Goal: Information Seeking & Learning: Learn about a topic

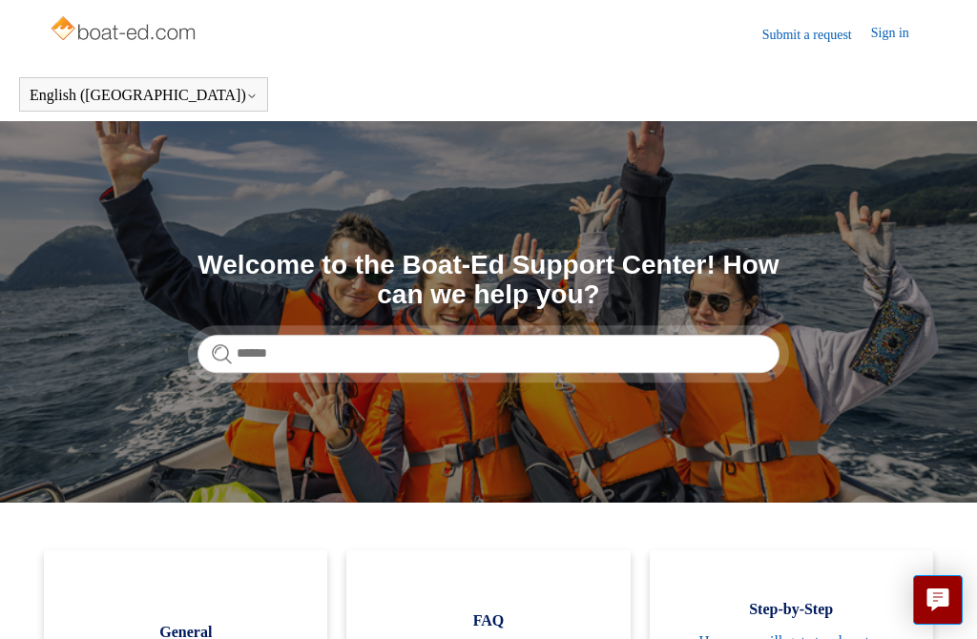
scroll to position [5, 0]
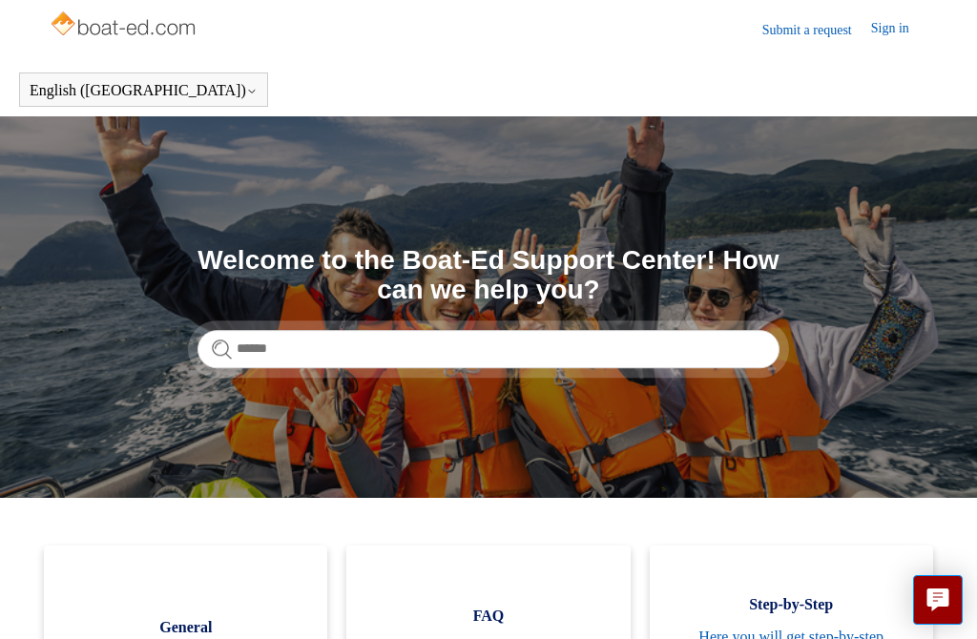
click at [154, 26] on img at bounding box center [125, 26] width 152 height 38
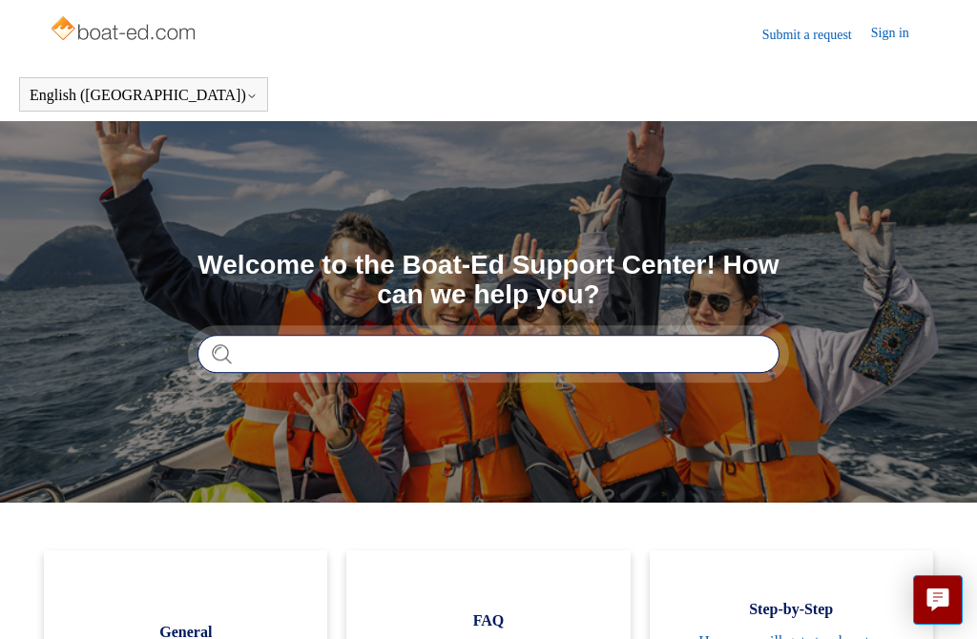
click at [574, 352] on input "Search" at bounding box center [489, 354] width 582 height 38
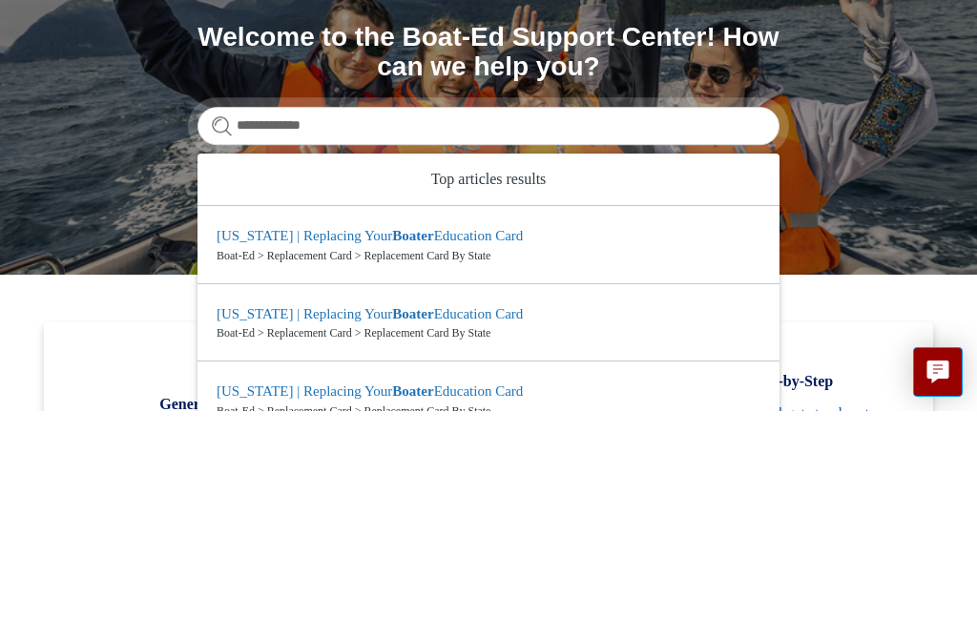
scroll to position [228, 0]
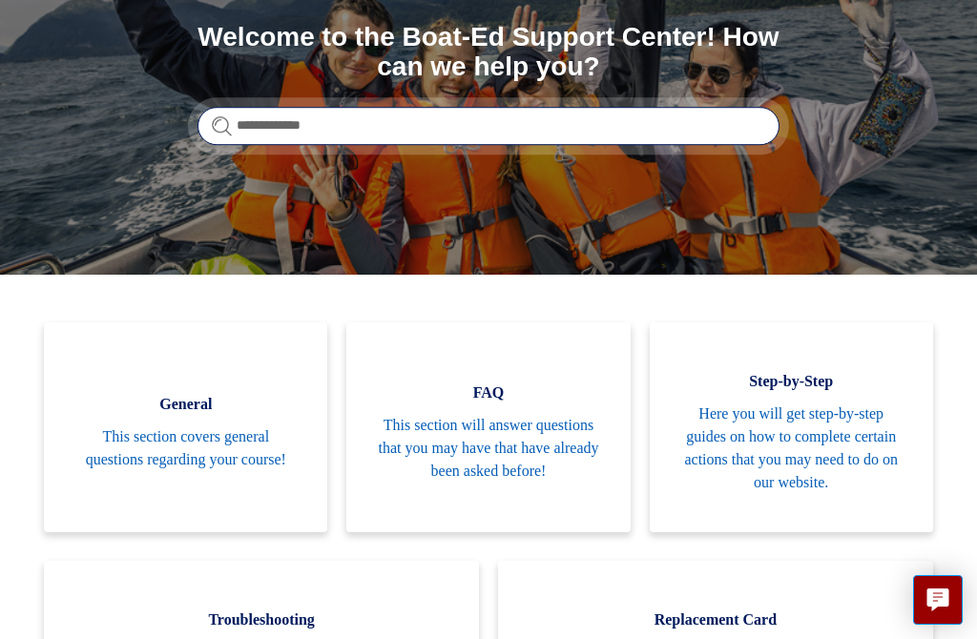
type input "**********"
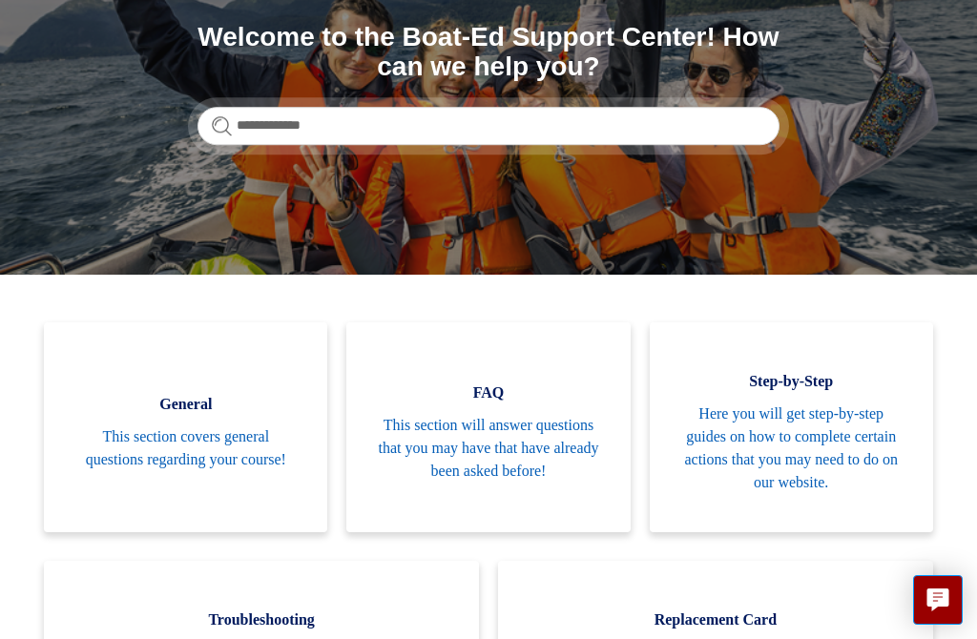
click at [363, 234] on section "**********" at bounding box center [488, 84] width 977 height 382
click at [365, 242] on section "**********" at bounding box center [488, 84] width 977 height 382
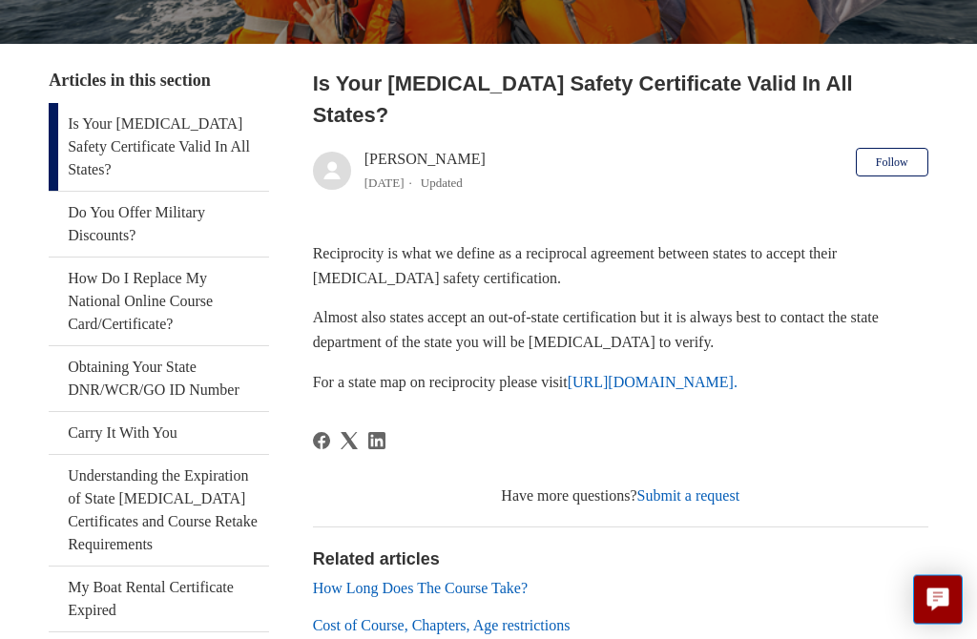
scroll to position [310, 0]
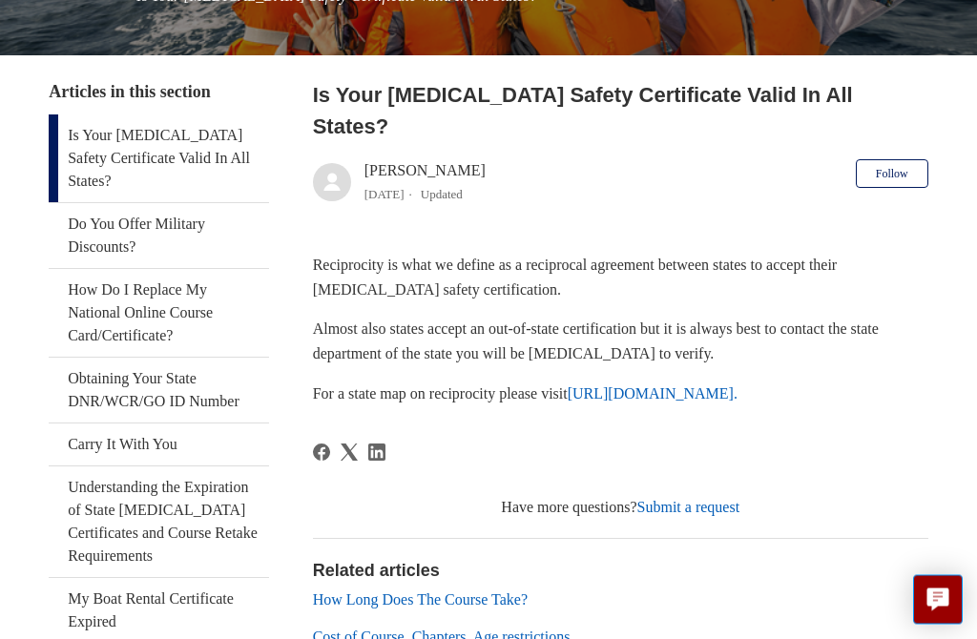
click at [501, 593] on link "How Long Does The Course Take?" at bounding box center [420, 601] width 215 height 16
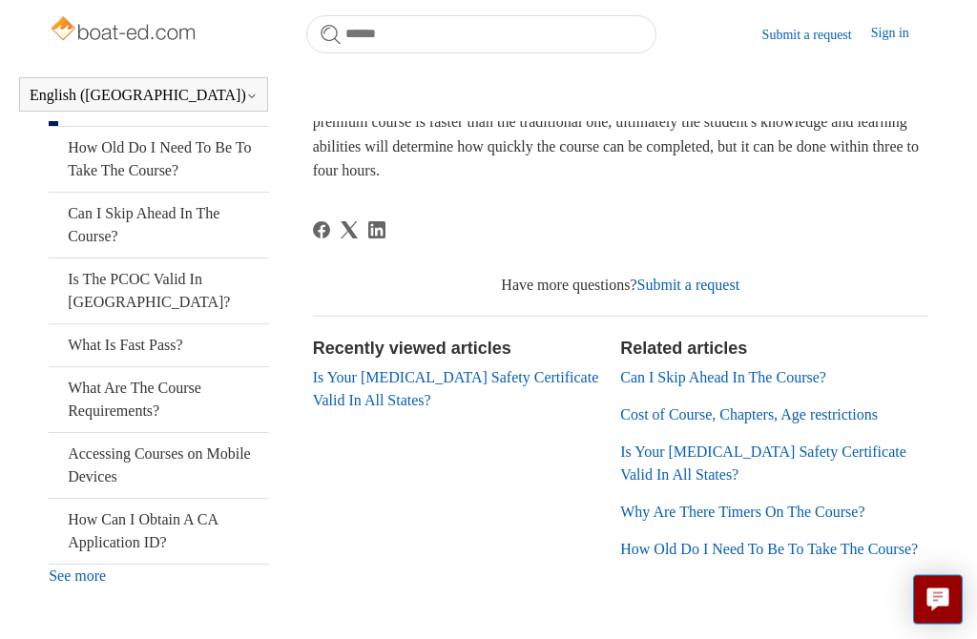
scroll to position [443, 0]
click at [725, 406] on link "Cost of Course, Chapters, Age restrictions" at bounding box center [749, 414] width 258 height 16
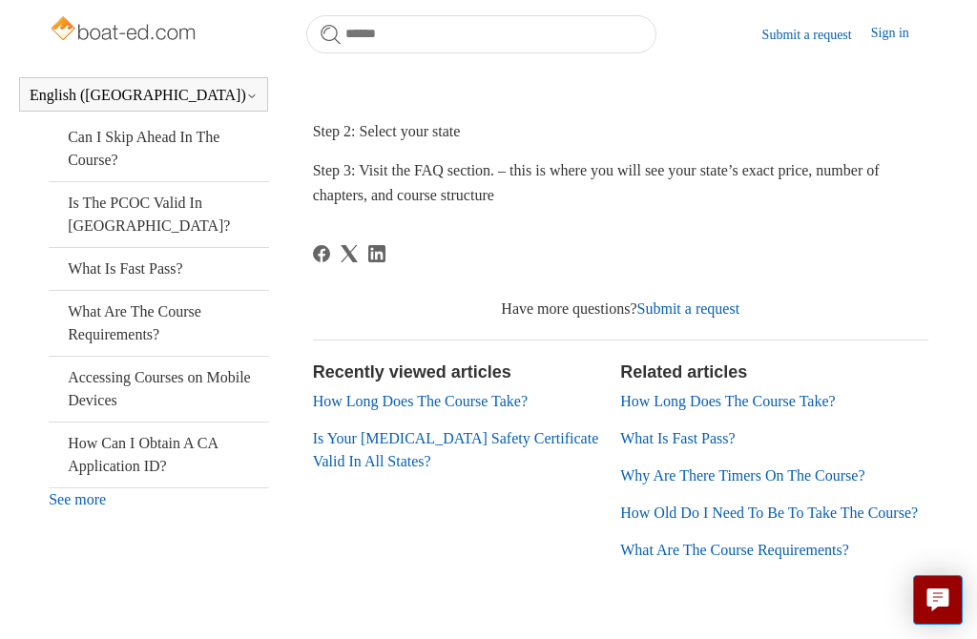
scroll to position [538, 0]
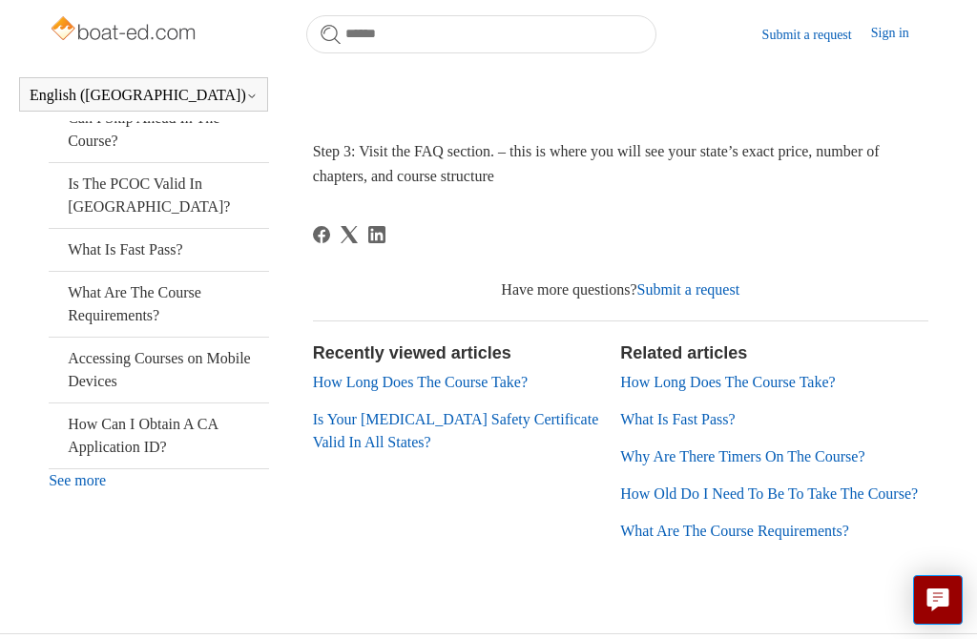
click at [557, 553] on section "Recently viewed articles How Long Does The Course Take? Is Your [MEDICAL_DATA] …" at bounding box center [467, 449] width 308 height 217
click at [781, 539] on link "What Are The Course Requirements?" at bounding box center [734, 531] width 229 height 16
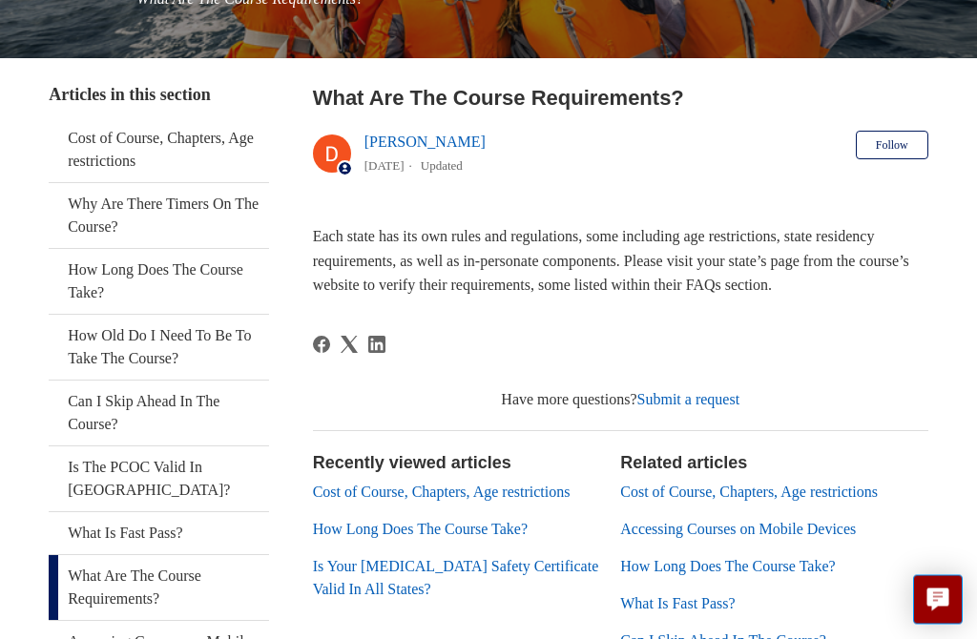
scroll to position [308, 0]
click at [377, 500] on link "Cost of Course, Chapters, Age restrictions" at bounding box center [442, 492] width 258 height 16
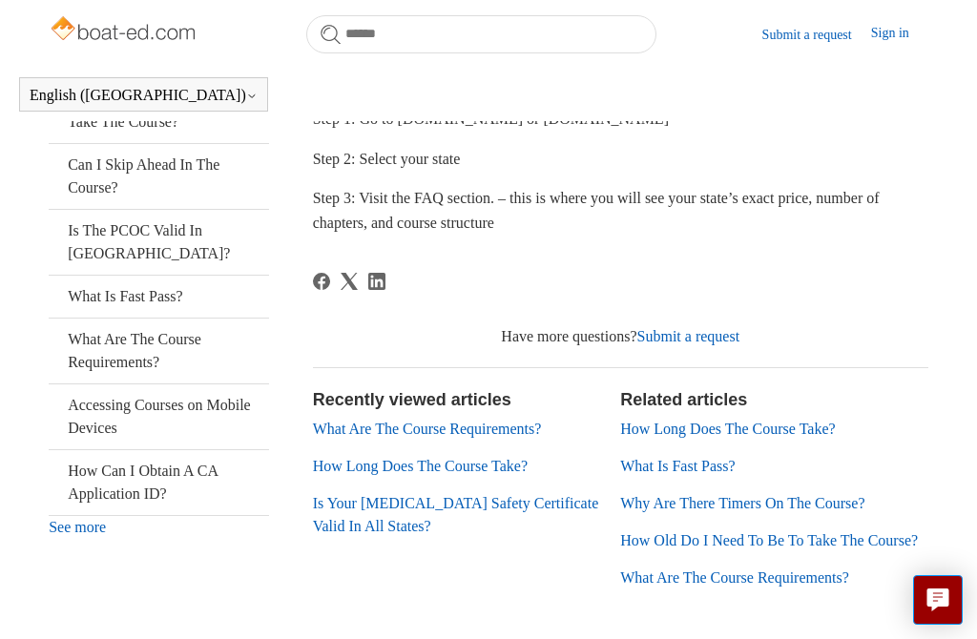
scroll to position [538, 0]
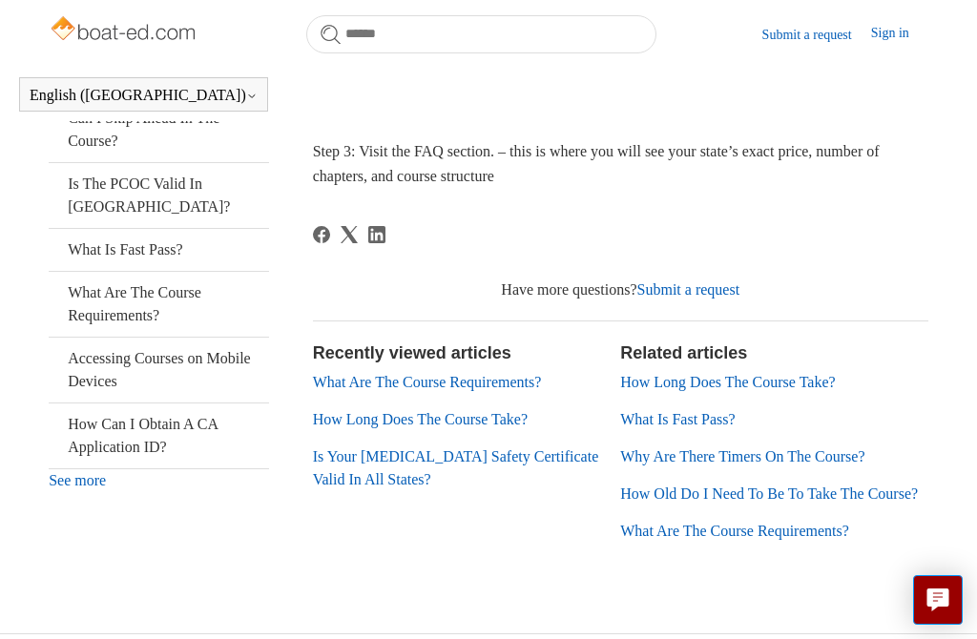
click at [819, 9] on header "Submit a request Sign in" at bounding box center [488, 34] width 977 height 68
click at [826, 33] on link "Submit a request" at bounding box center [816, 35] width 109 height 20
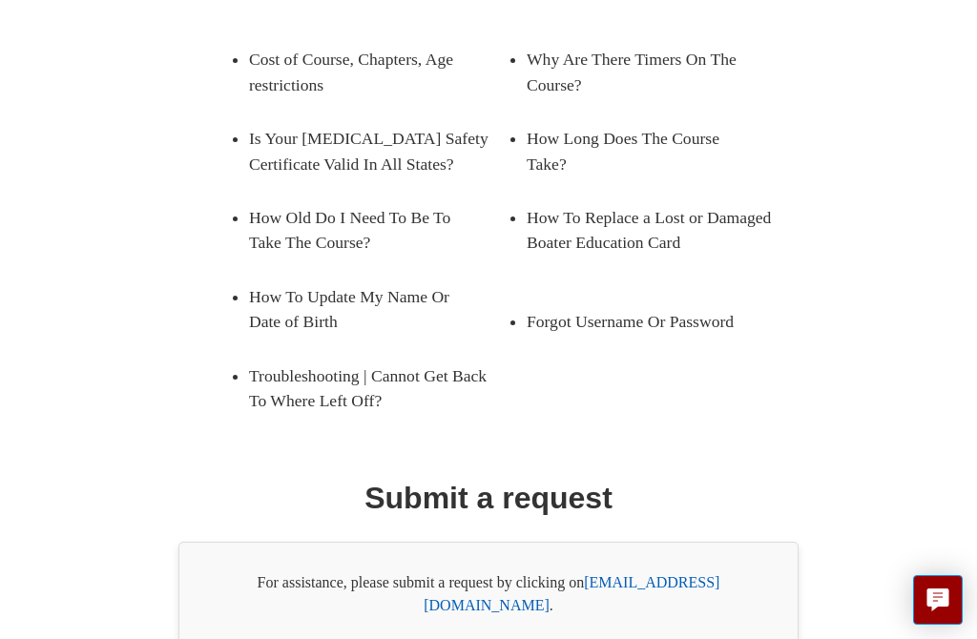
scroll to position [336, 0]
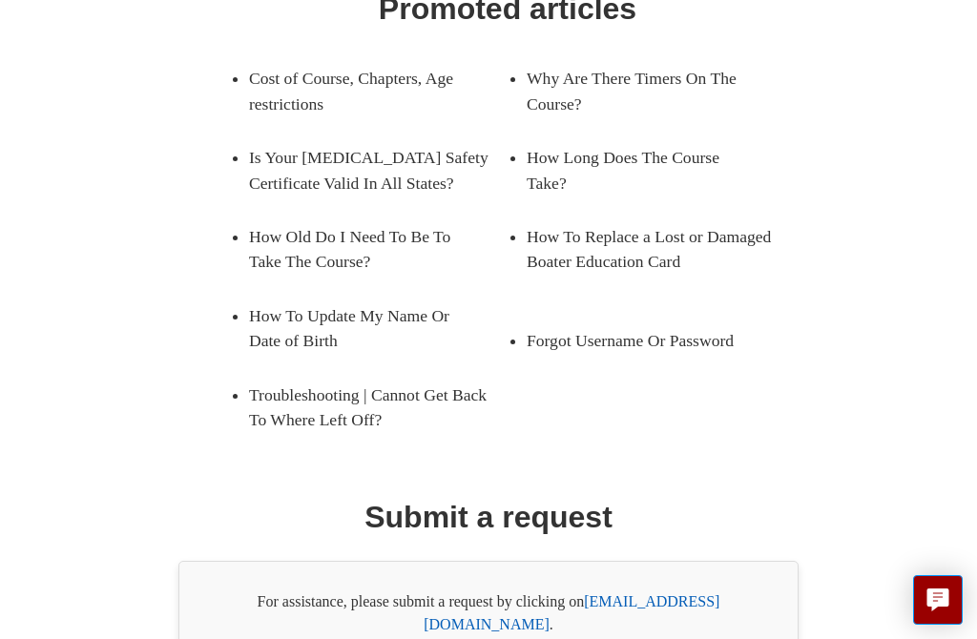
click at [667, 610] on link "[EMAIL_ADDRESS][DOMAIN_NAME]" at bounding box center [572, 613] width 296 height 39
